Goal: Task Accomplishment & Management: Use online tool/utility

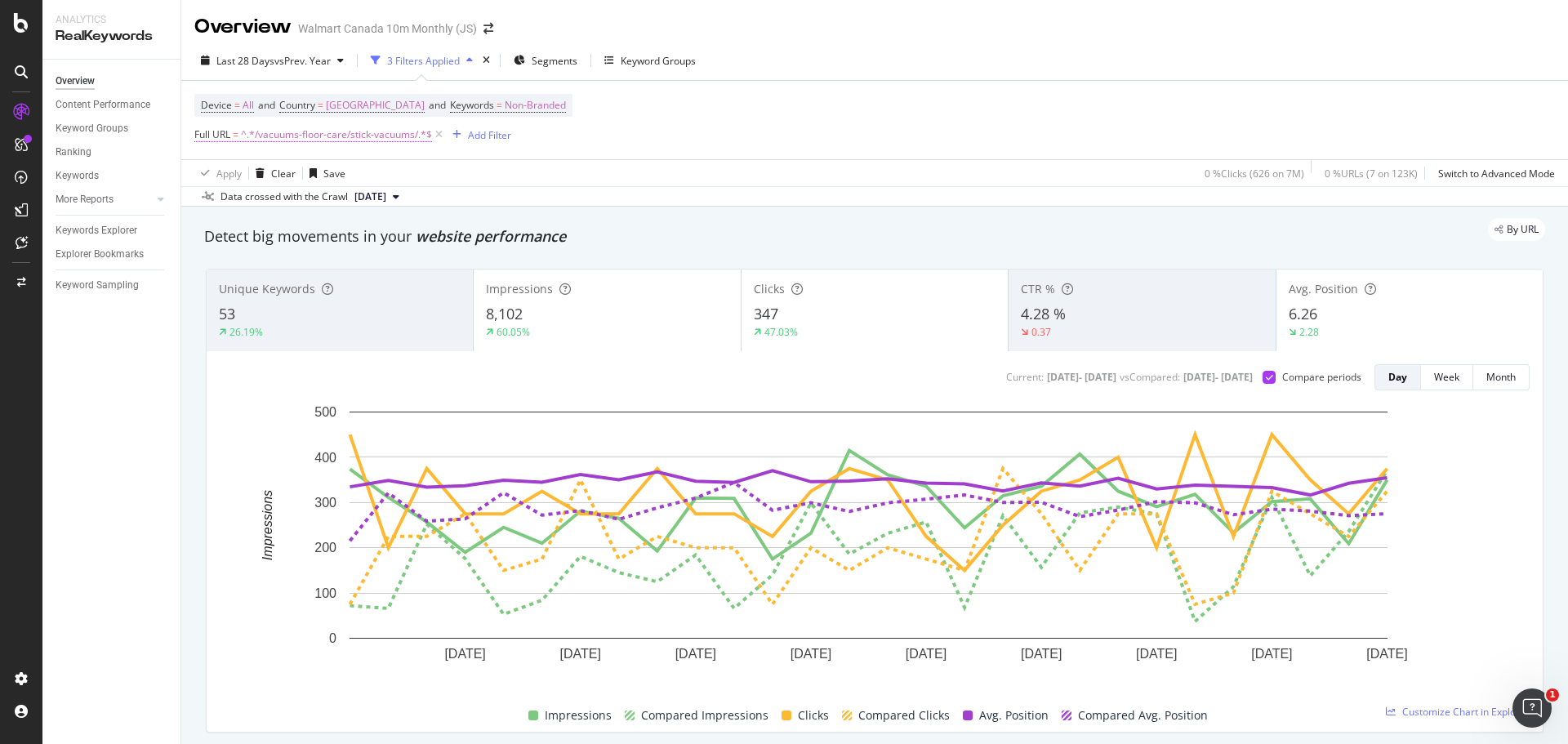
click at [357, 130] on span "^.*/vacuums-floor-care/stick-vacuums/.*$" at bounding box center [336, 134] width 191 height 23
click at [334, 210] on input "/vacuums-floor-care/stick-vacuums/" at bounding box center [286, 203] width 155 height 26
paste input "uprights"
type input "/vacuums-floor-care/uprights-vacuums/"
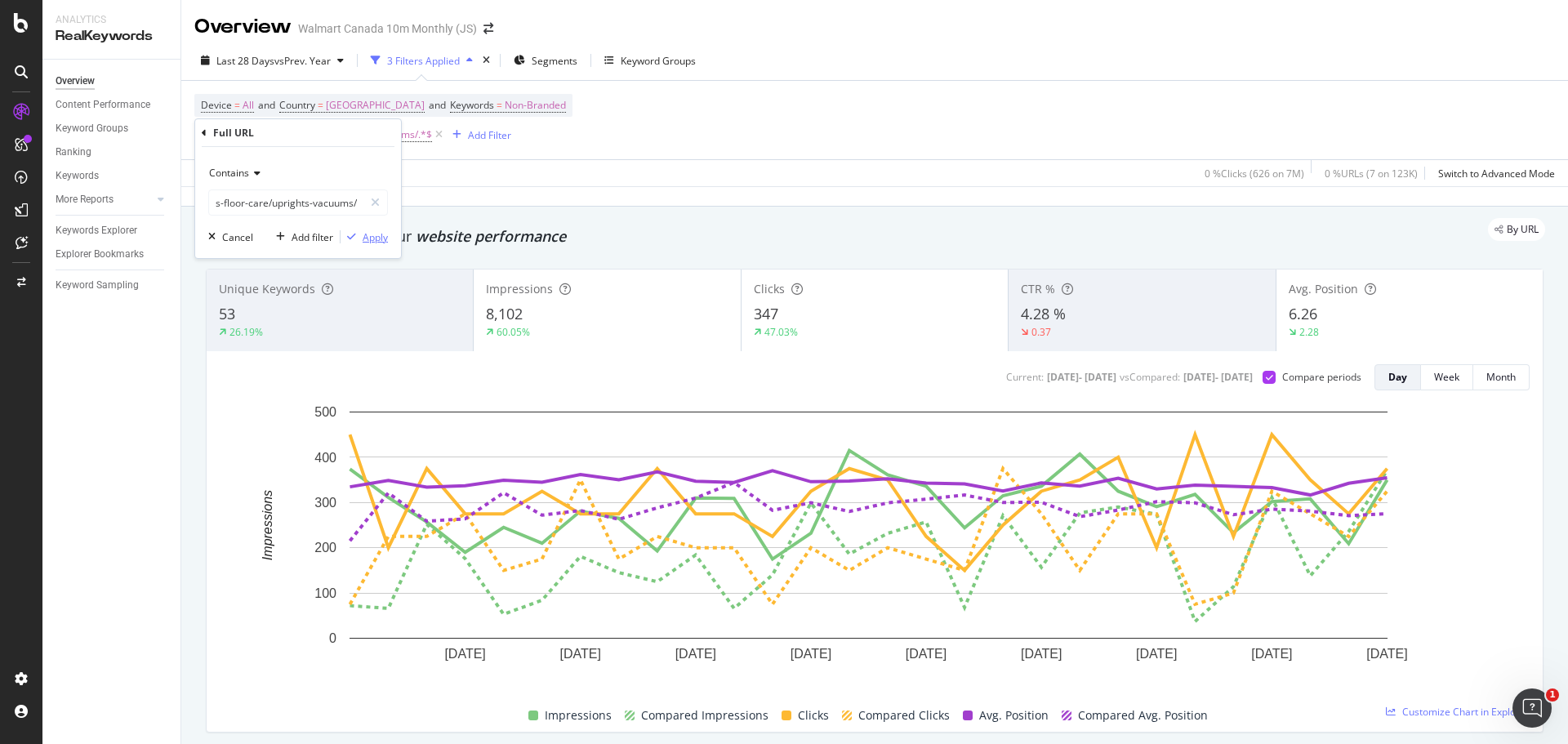
scroll to position [0, 0]
click at [368, 235] on div "Apply" at bounding box center [375, 238] width 25 height 14
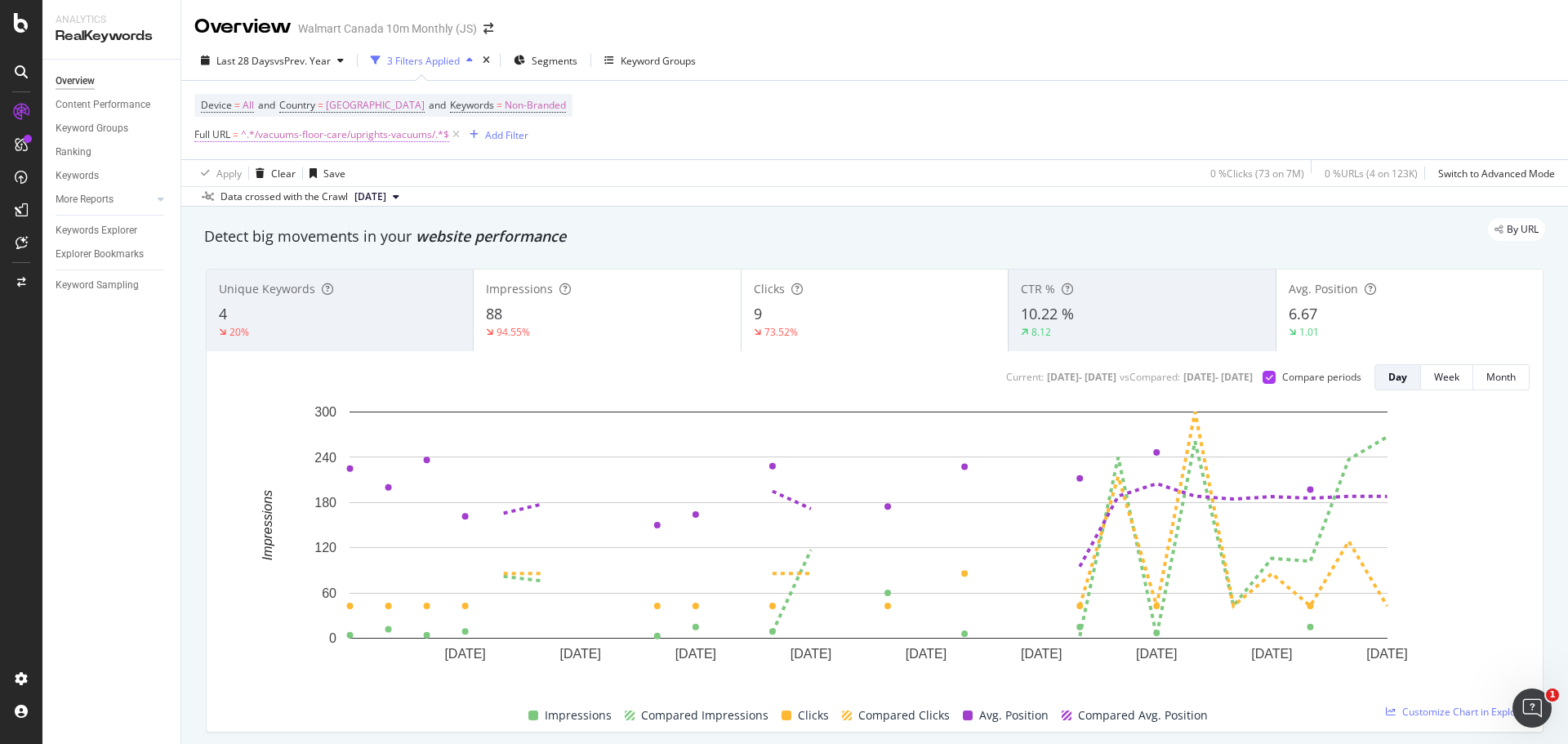
click at [392, 132] on span "^.*/vacuums-floor-care/uprights-vacuums/.*$" at bounding box center [345, 134] width 209 height 23
click at [332, 216] on input "/vacuums-floor-care/uprights-vacuums/" at bounding box center [286, 203] width 155 height 26
paste input "[URL][DOMAIN_NAME]"
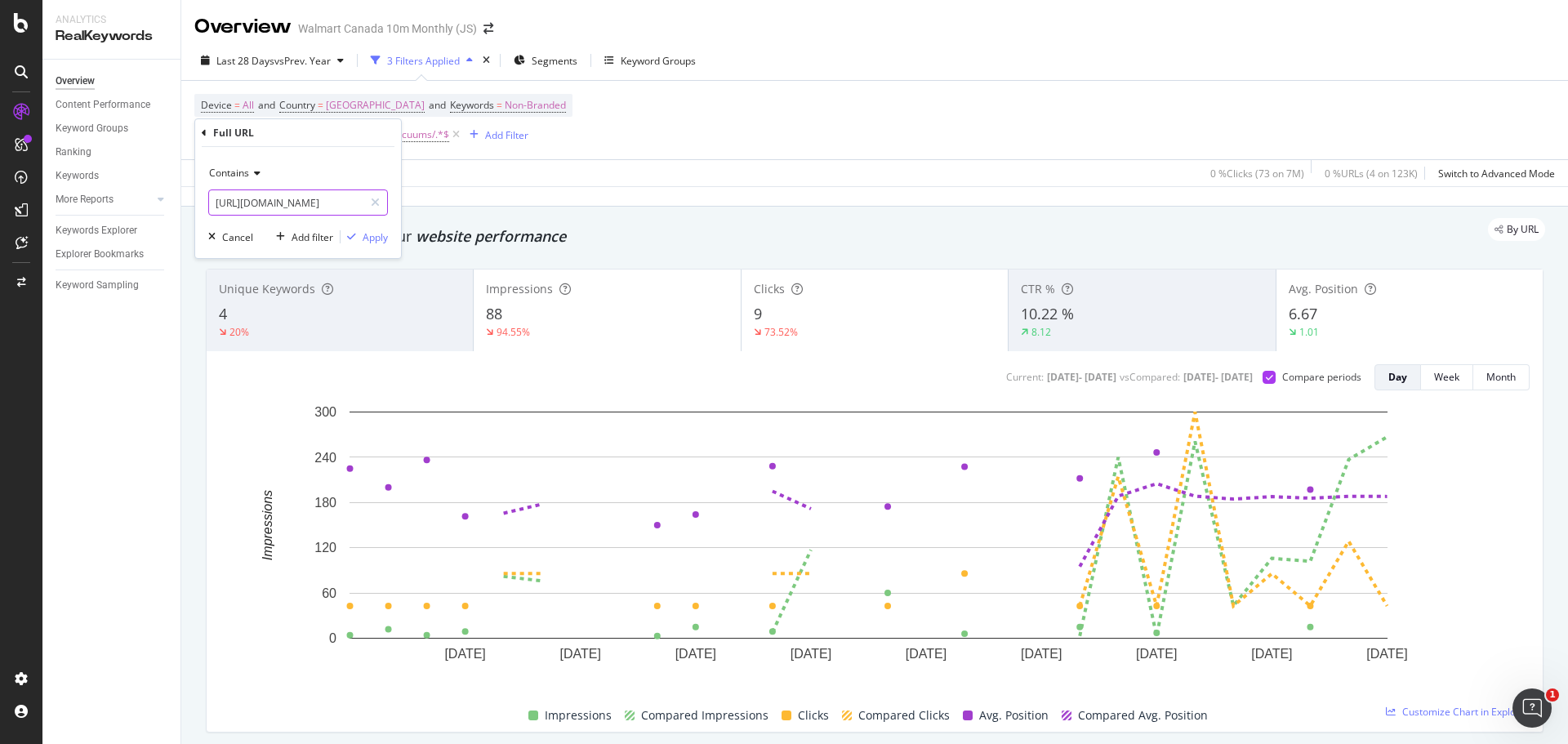
scroll to position [0, 531]
drag, startPoint x: 361, startPoint y: 200, endPoint x: 253, endPoint y: 201, distance: 108.0
click at [253, 201] on input "[URL][DOMAIN_NAME]" at bounding box center [286, 203] width 155 height 26
drag, startPoint x: 285, startPoint y: 206, endPoint x: 353, endPoint y: 203, distance: 68.1
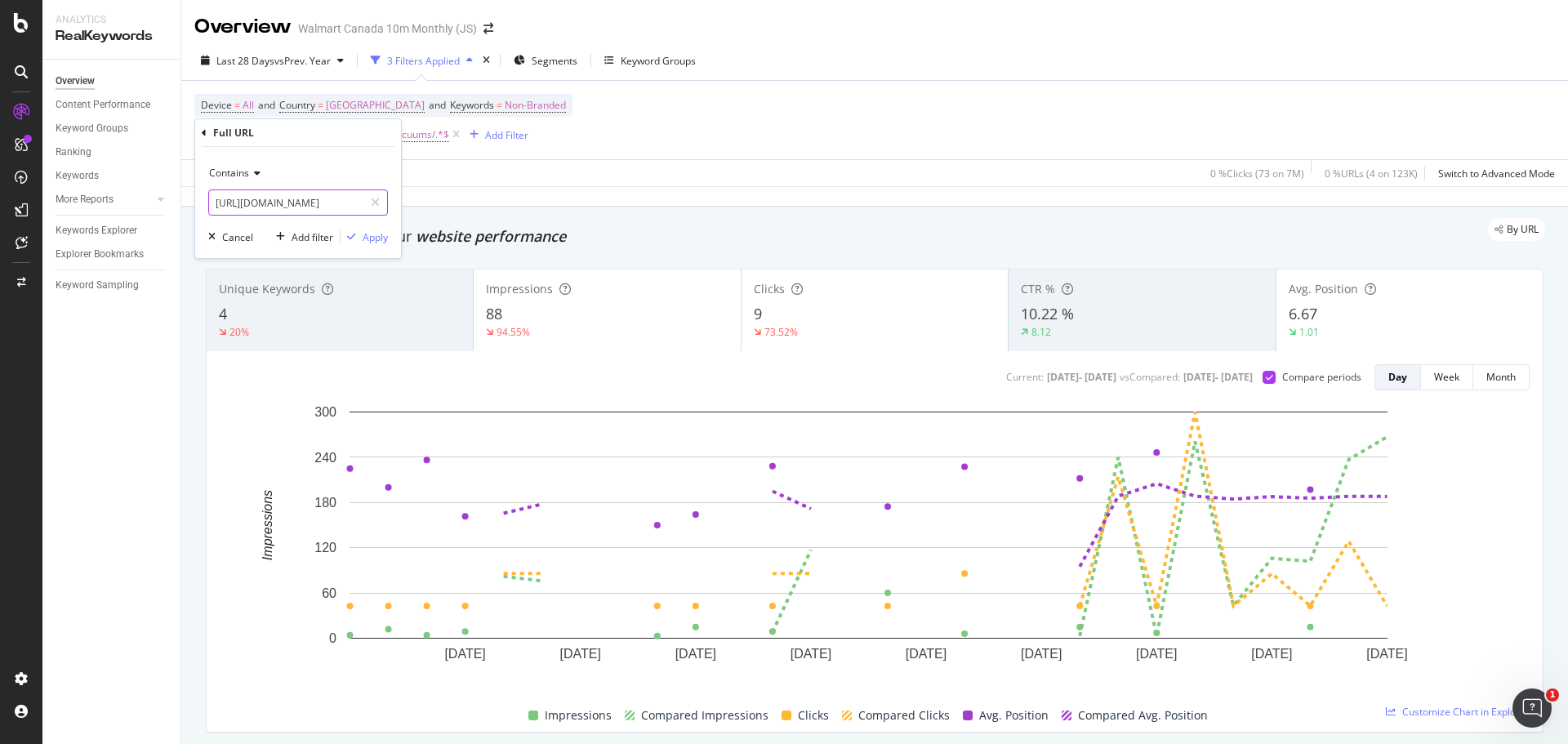
click at [353, 203] on input "[URL][DOMAIN_NAME]" at bounding box center [286, 203] width 155 height 26
click at [357, 204] on input "[URL][DOMAIN_NAME]" at bounding box center [286, 203] width 155 height 26
type input "[URL][DOMAIN_NAME]"
click at [236, 242] on div "Cancel" at bounding box center [237, 238] width 31 height 14
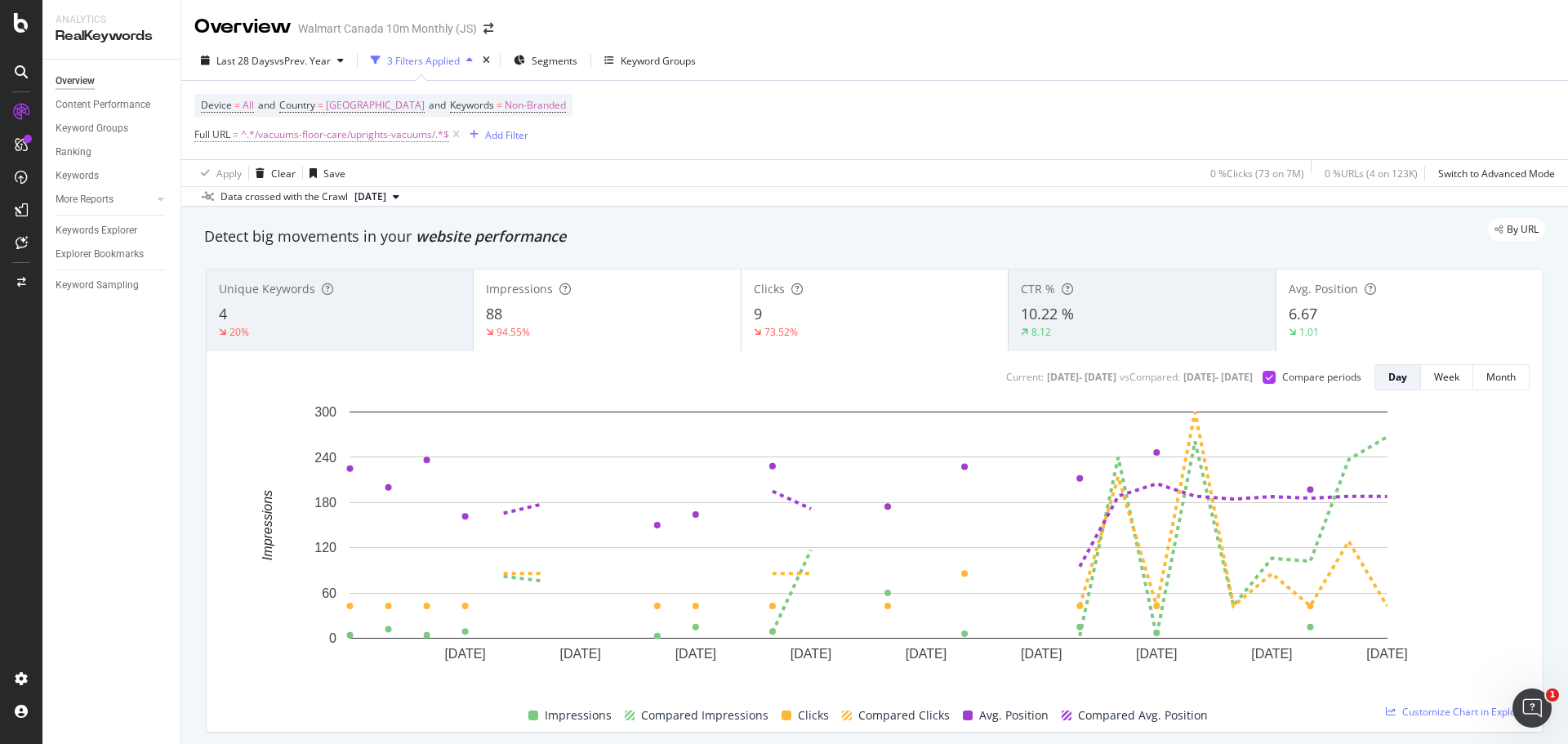
click at [280, 132] on span "^.*/vacuums-floor-care/uprights-vacuums/.*$" at bounding box center [345, 134] width 209 height 23
click at [292, 192] on input "/vacuums-floor-care/uprights-vacuums/" at bounding box center [286, 203] width 155 height 26
paste input "[URL][DOMAIN_NAME]"
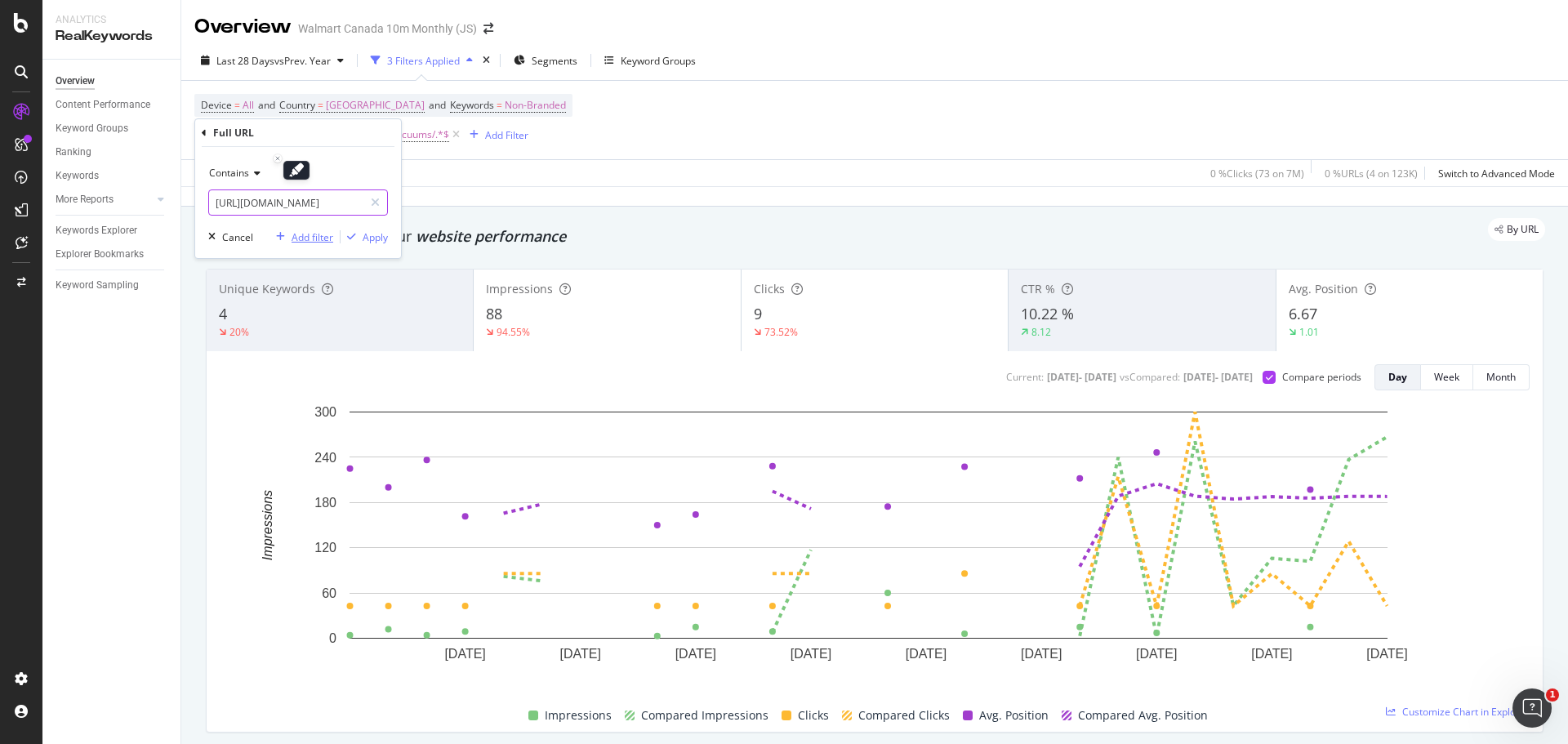
scroll to position [0, 531]
type input "[URL][DOMAIN_NAME]"
click at [379, 238] on div "Apply" at bounding box center [375, 238] width 25 height 14
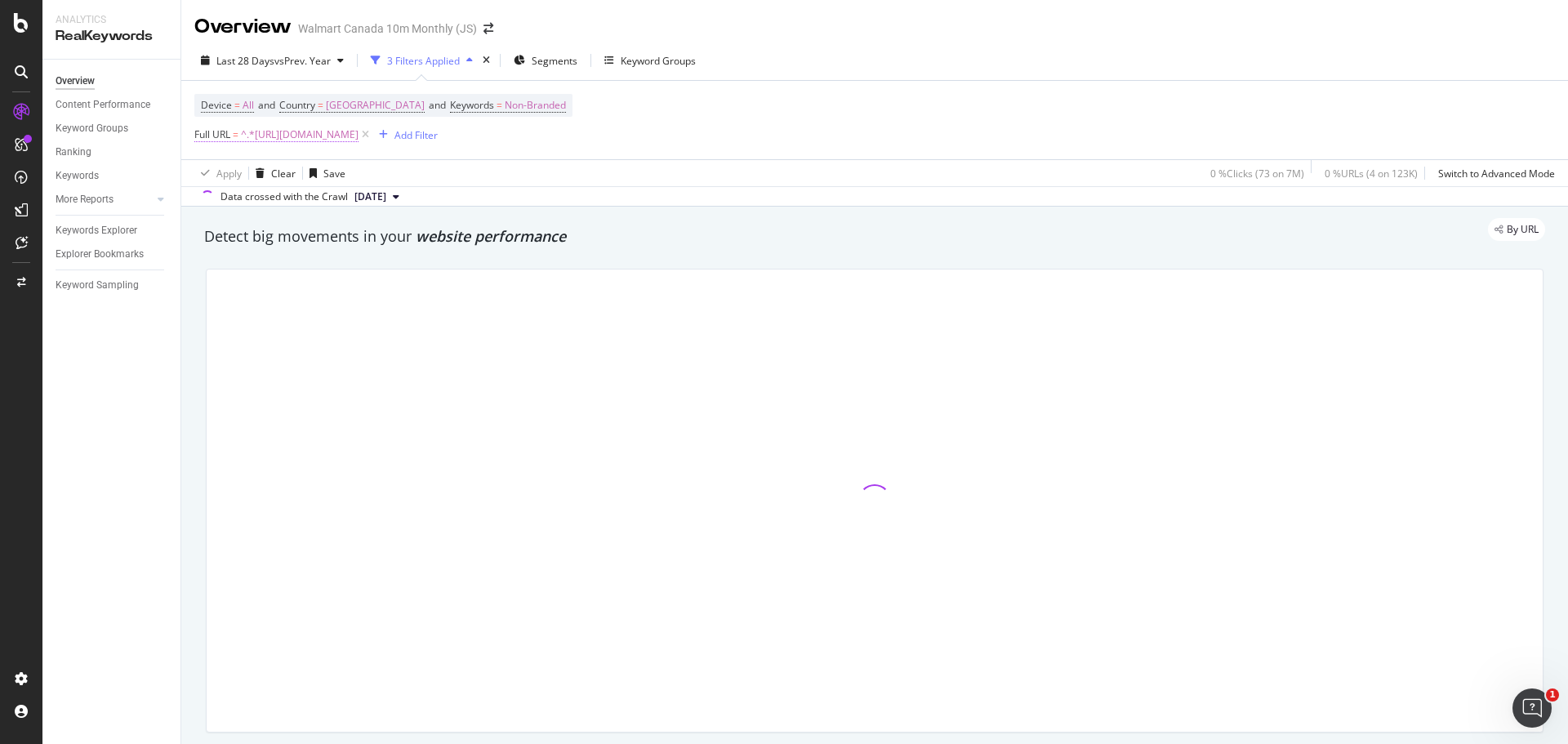
click at [222, 136] on span "Full URL" at bounding box center [213, 135] width 36 height 14
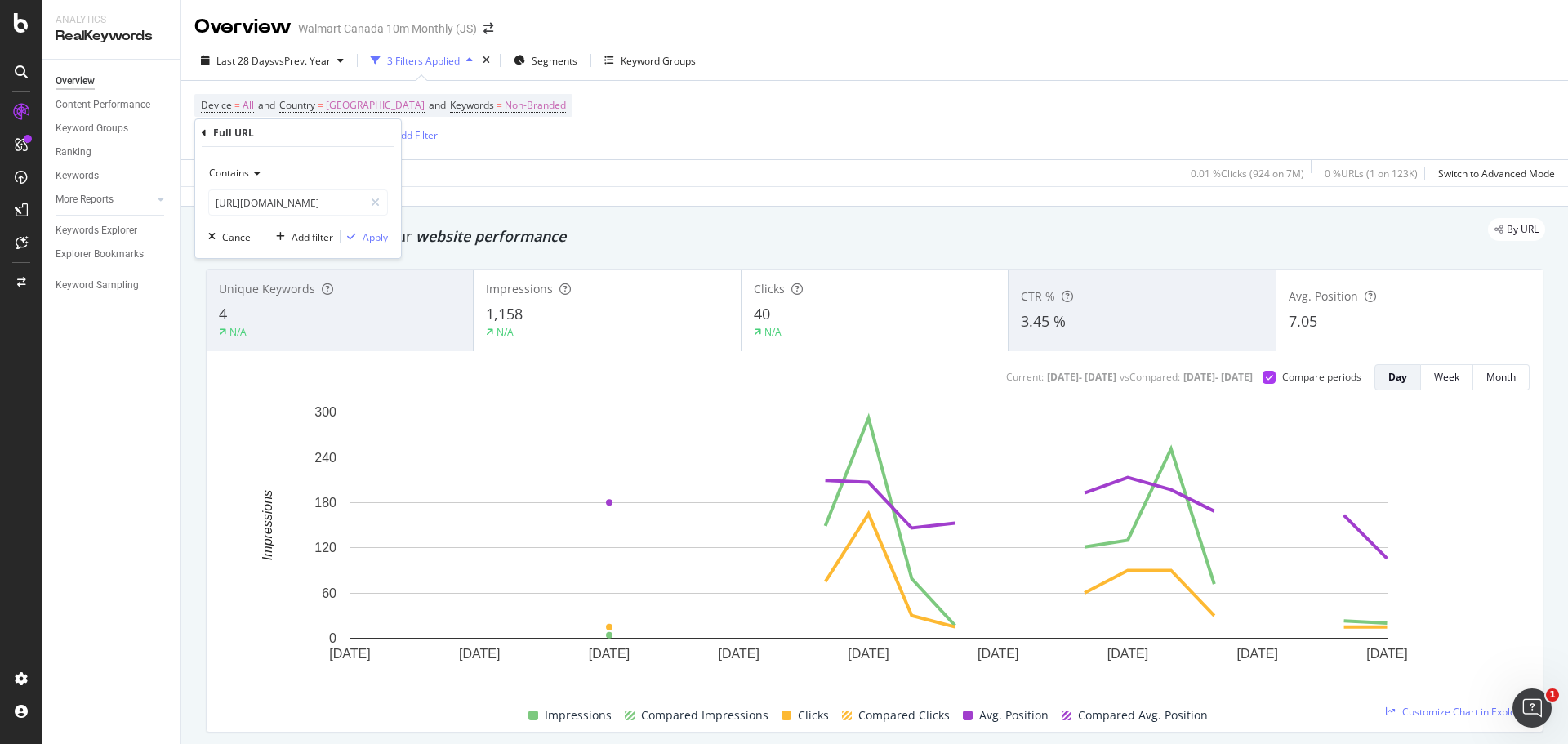
click at [1027, 113] on div "Device = All and Country = [GEOGRAPHIC_DATA] and Keywords = Non-Branded Full UR…" at bounding box center [875, 120] width 1360 height 78
